Goal: Book appointment/travel/reservation

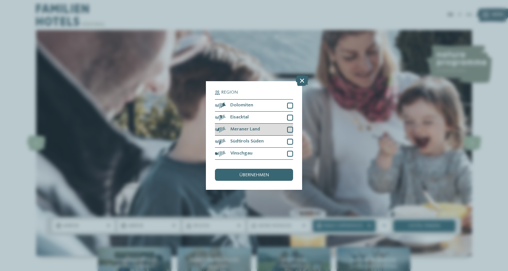
click at [234, 128] on span "Meraner Land" at bounding box center [245, 129] width 30 height 5
click at [244, 176] on span "übernehmen" at bounding box center [254, 175] width 30 height 5
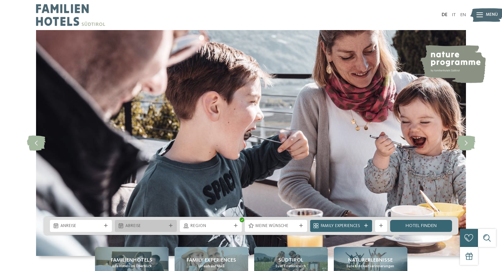
click at [150, 227] on span "Abreise" at bounding box center [145, 226] width 41 height 6
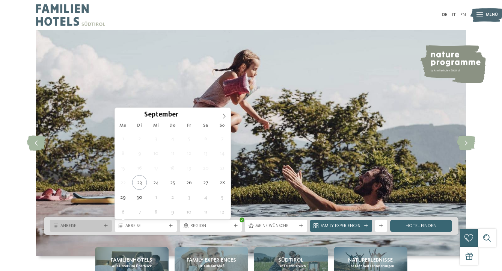
click at [92, 231] on div "Anreise" at bounding box center [81, 226] width 62 height 12
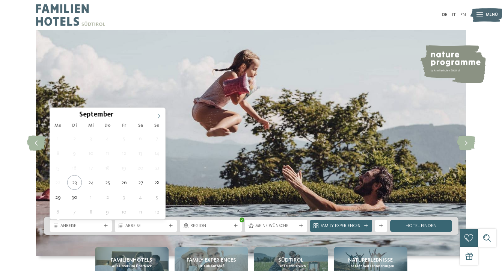
click at [160, 114] on icon at bounding box center [158, 115] width 5 height 5
type div "28.10.2025"
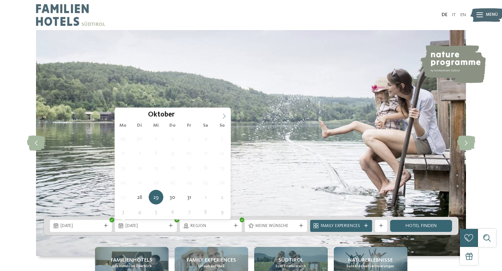
click at [223, 113] on span at bounding box center [224, 114] width 13 height 13
type div "02.11.2025"
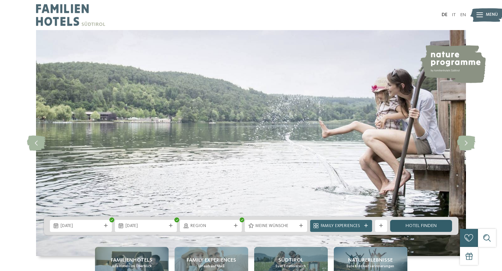
click at [411, 227] on link "Hotel finden" at bounding box center [421, 226] width 62 height 12
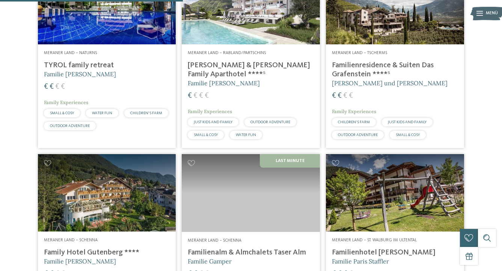
scroll to position [248, 0]
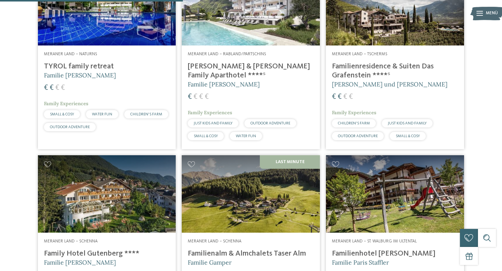
click at [108, 22] on img at bounding box center [107, 7] width 138 height 78
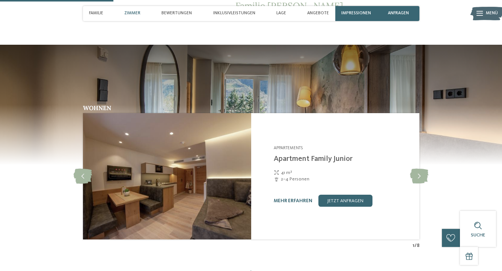
scroll to position [473, 0]
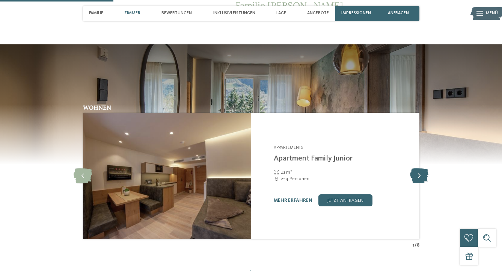
click at [415, 179] on icon at bounding box center [419, 175] width 18 height 15
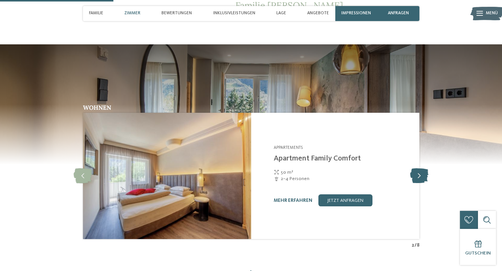
click at [415, 179] on icon at bounding box center [419, 175] width 18 height 15
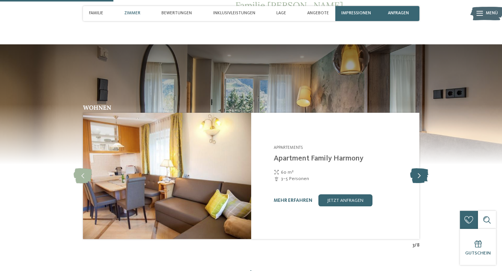
click at [415, 179] on icon at bounding box center [419, 175] width 18 height 15
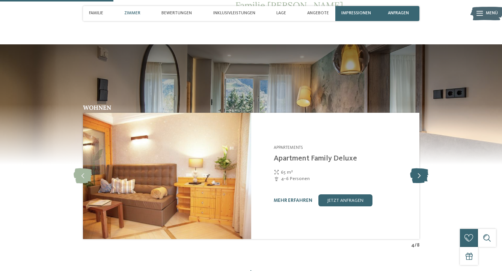
click at [415, 179] on icon at bounding box center [419, 175] width 18 height 15
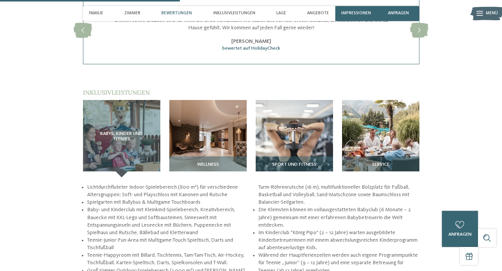
scroll to position [751, 0]
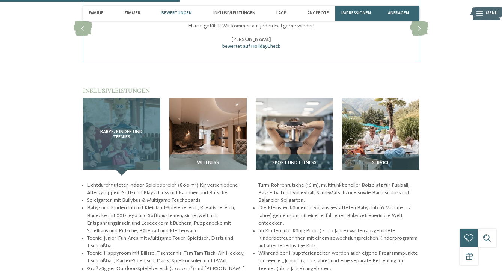
click at [129, 132] on div "Babys, Kinder und Teenies" at bounding box center [121, 136] width 77 height 77
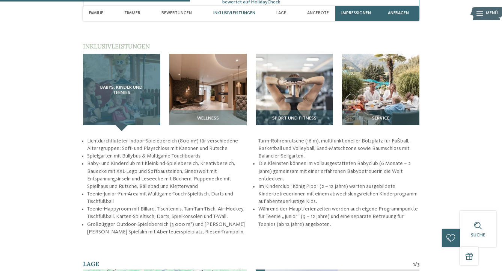
scroll to position [798, 0]
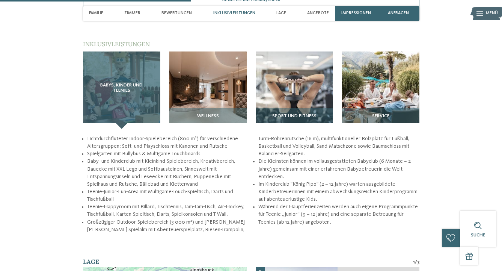
click at [127, 107] on div "Babys, Kinder und Teenies" at bounding box center [121, 89] width 77 height 77
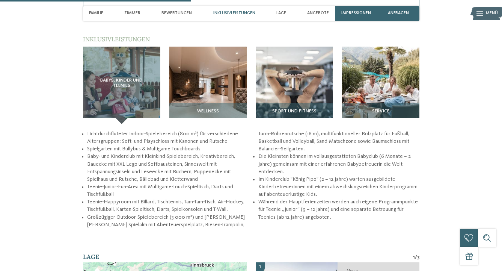
scroll to position [805, 0]
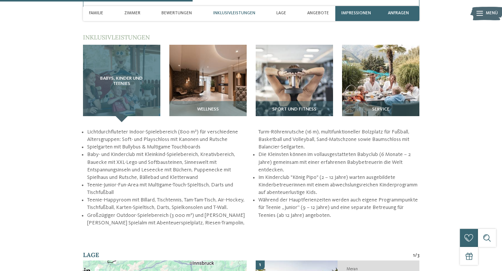
click at [124, 113] on div "Babys, Kinder und Teenies" at bounding box center [121, 83] width 77 height 77
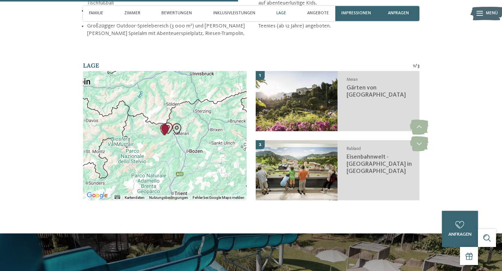
scroll to position [995, 0]
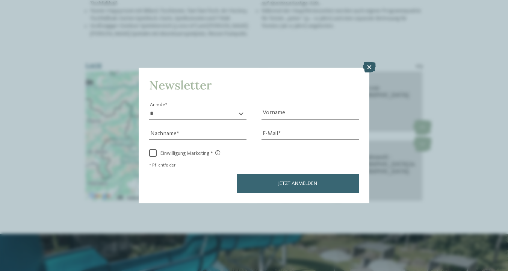
click at [370, 67] on icon at bounding box center [369, 67] width 13 height 11
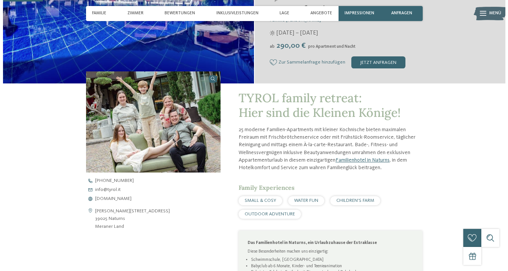
scroll to position [0, 0]
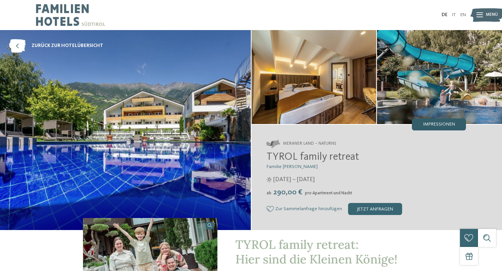
click at [428, 123] on span "Impressionen" at bounding box center [439, 124] width 32 height 5
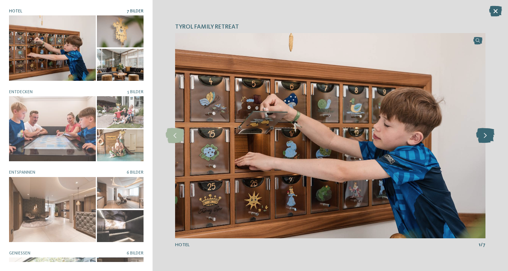
click at [484, 136] on icon at bounding box center [485, 135] width 18 height 15
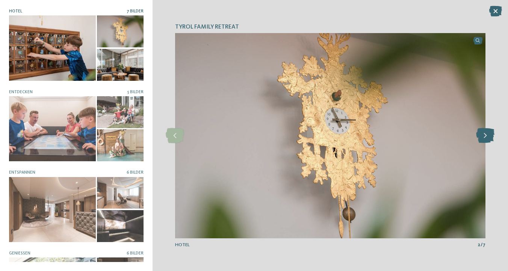
click at [484, 136] on icon at bounding box center [485, 135] width 18 height 15
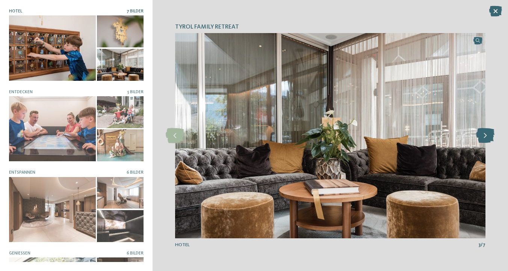
click at [484, 136] on icon at bounding box center [485, 135] width 18 height 15
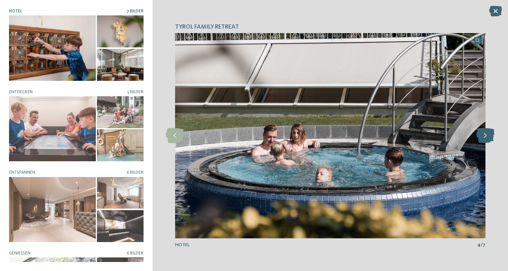
click at [484, 136] on icon at bounding box center [485, 135] width 18 height 15
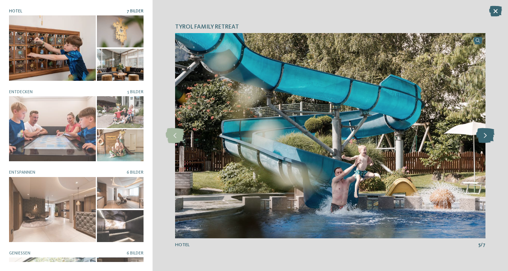
click at [484, 136] on icon at bounding box center [485, 135] width 18 height 15
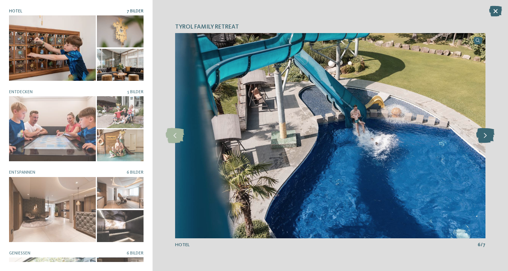
click at [484, 136] on icon at bounding box center [485, 135] width 18 height 15
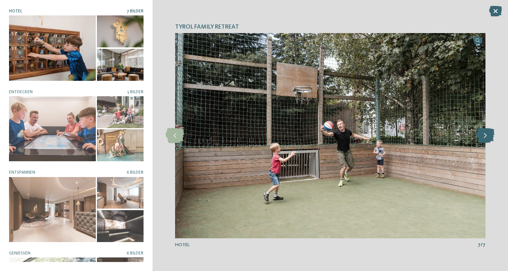
click at [484, 136] on icon at bounding box center [485, 135] width 18 height 15
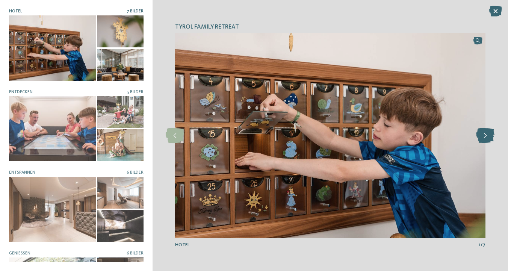
click at [484, 136] on icon at bounding box center [485, 135] width 18 height 15
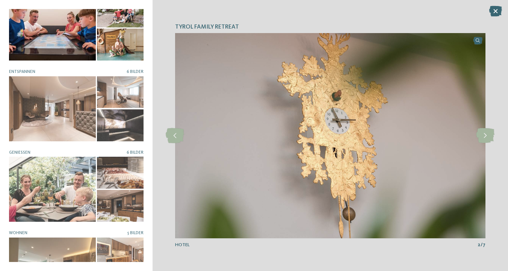
scroll to position [131, 0]
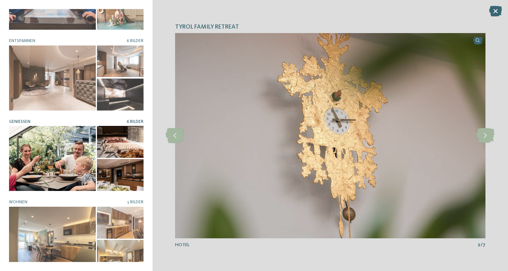
click at [44, 148] on div at bounding box center [52, 158] width 87 height 65
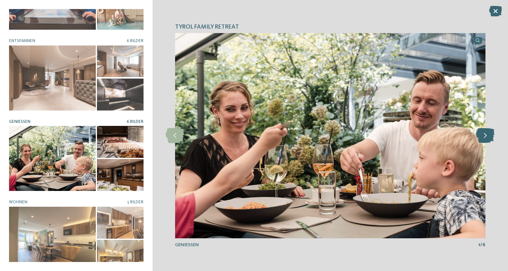
click at [484, 138] on icon at bounding box center [485, 135] width 18 height 15
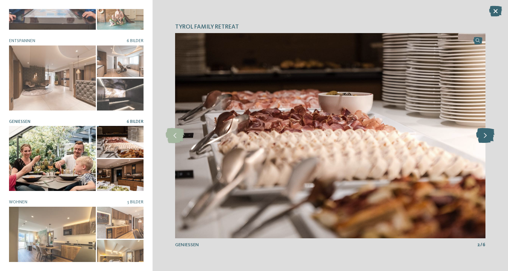
click at [484, 138] on icon at bounding box center [485, 135] width 18 height 15
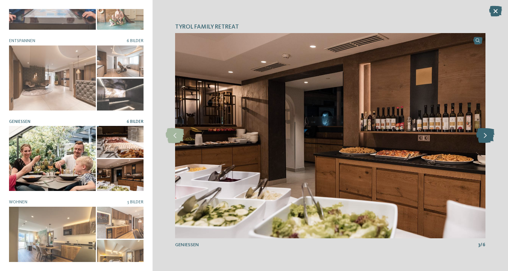
click at [484, 138] on icon at bounding box center [485, 135] width 18 height 15
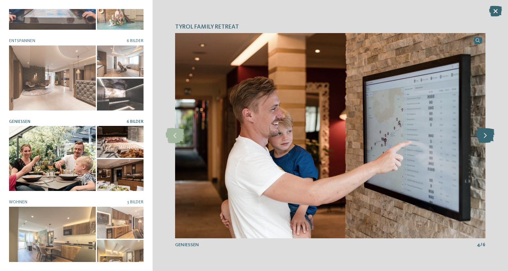
click at [484, 138] on icon at bounding box center [485, 135] width 18 height 15
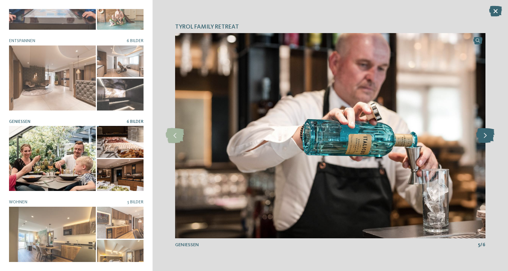
click at [484, 138] on icon at bounding box center [485, 135] width 18 height 15
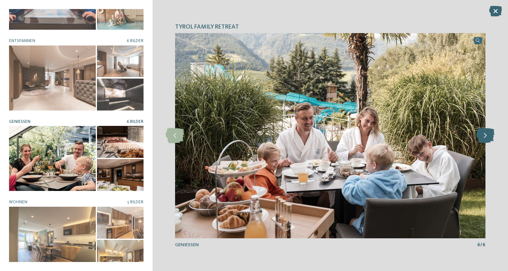
click at [484, 138] on icon at bounding box center [485, 135] width 18 height 15
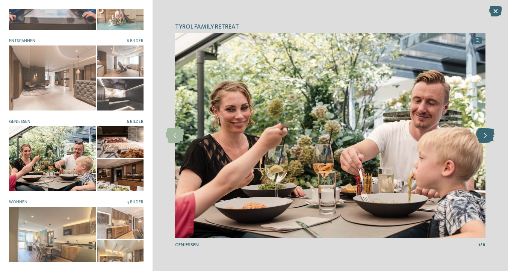
click at [484, 138] on icon at bounding box center [485, 135] width 18 height 15
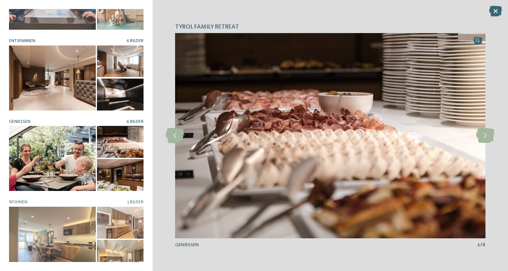
click at [60, 75] on div at bounding box center [52, 77] width 87 height 65
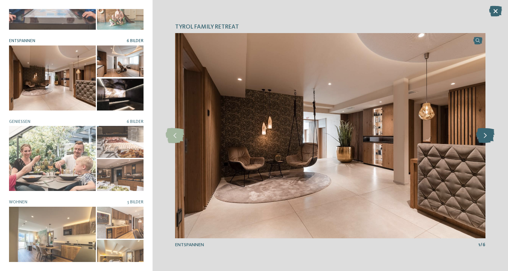
click at [486, 137] on icon at bounding box center [485, 135] width 18 height 15
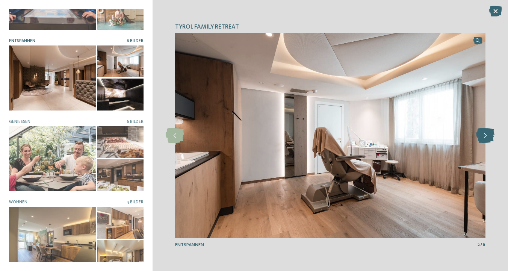
click at [486, 137] on icon at bounding box center [485, 135] width 18 height 15
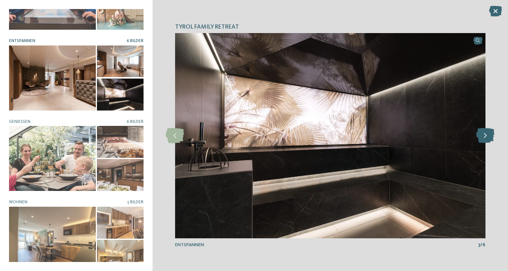
click at [486, 137] on icon at bounding box center [485, 135] width 18 height 15
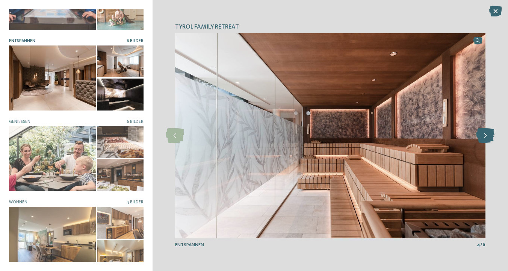
click at [486, 137] on icon at bounding box center [485, 135] width 18 height 15
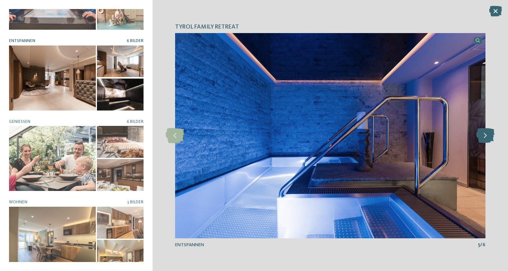
click at [486, 137] on icon at bounding box center [485, 135] width 18 height 15
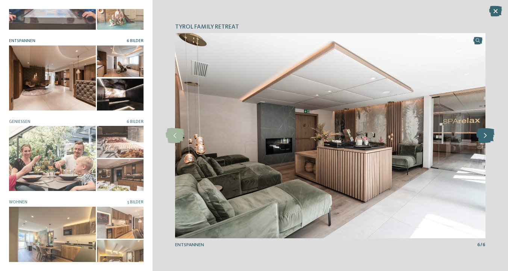
click at [485, 137] on icon at bounding box center [485, 135] width 18 height 15
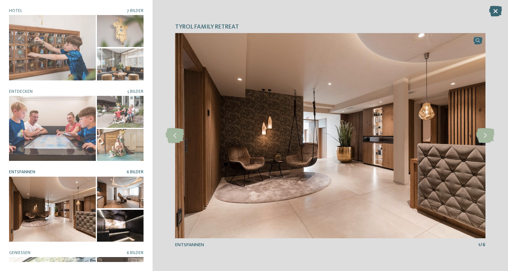
scroll to position [0, 0]
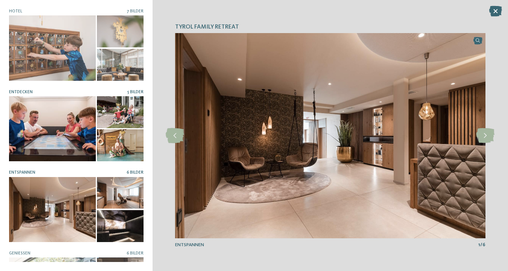
click at [69, 122] on div at bounding box center [52, 128] width 87 height 65
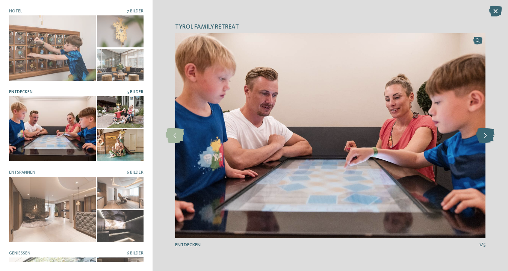
click at [483, 140] on icon at bounding box center [485, 135] width 18 height 15
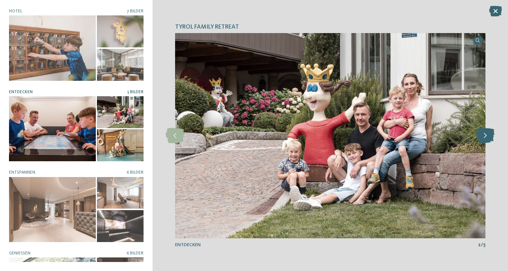
click at [484, 137] on icon at bounding box center [485, 135] width 18 height 15
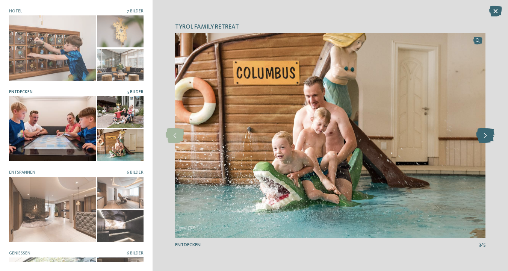
click at [484, 137] on icon at bounding box center [485, 135] width 18 height 15
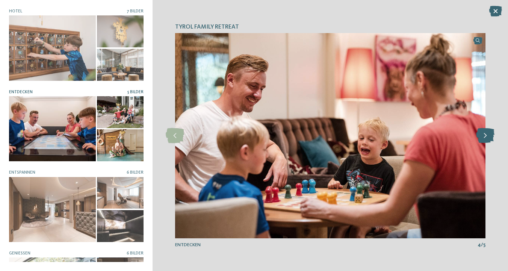
click at [484, 137] on icon at bounding box center [485, 135] width 18 height 15
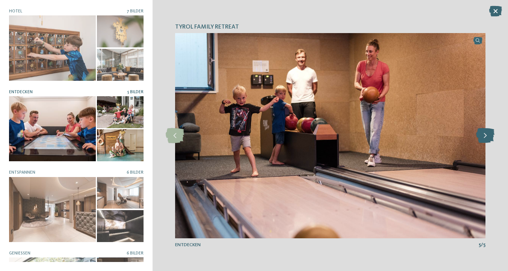
click at [484, 137] on icon at bounding box center [485, 135] width 18 height 15
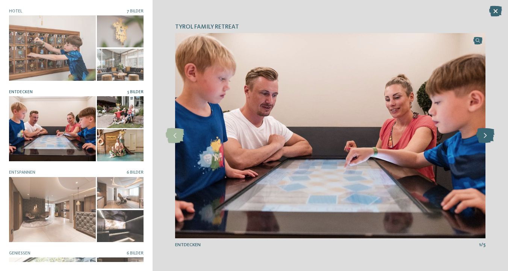
click at [484, 138] on icon at bounding box center [485, 135] width 18 height 15
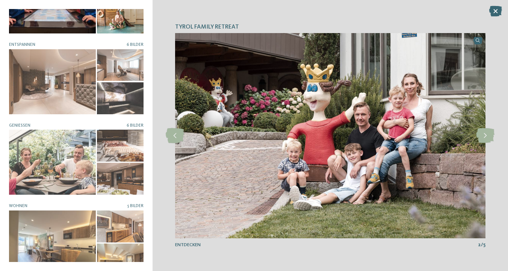
scroll to position [131, 0]
